Goal: Task Accomplishment & Management: Use online tool/utility

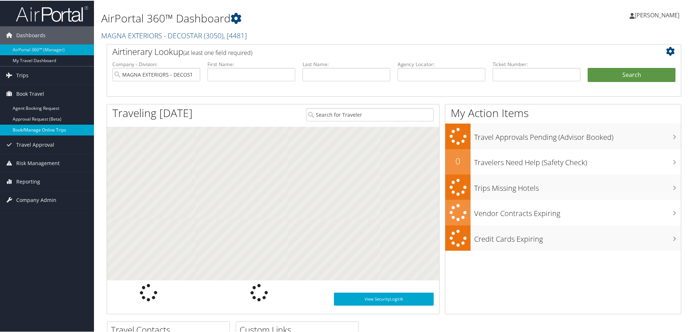
click at [22, 132] on link "Book/Manage Online Trips" at bounding box center [47, 129] width 94 height 11
